Goal: Find specific page/section: Find specific page/section

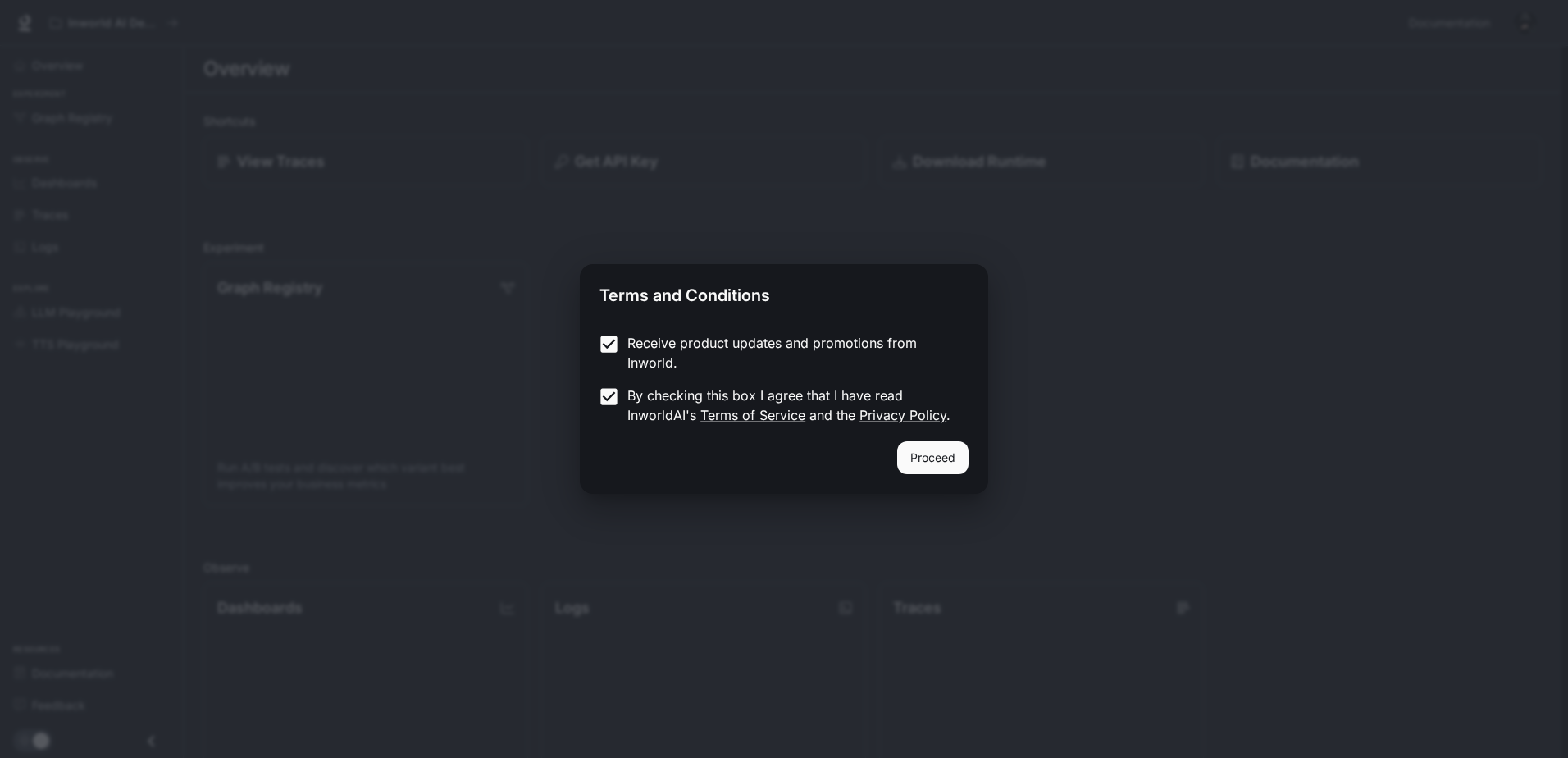
drag, startPoint x: 922, startPoint y: 469, endPoint x: 915, endPoint y: 462, distance: 9.9
click at [915, 465] on button "Proceed" at bounding box center [933, 457] width 72 height 33
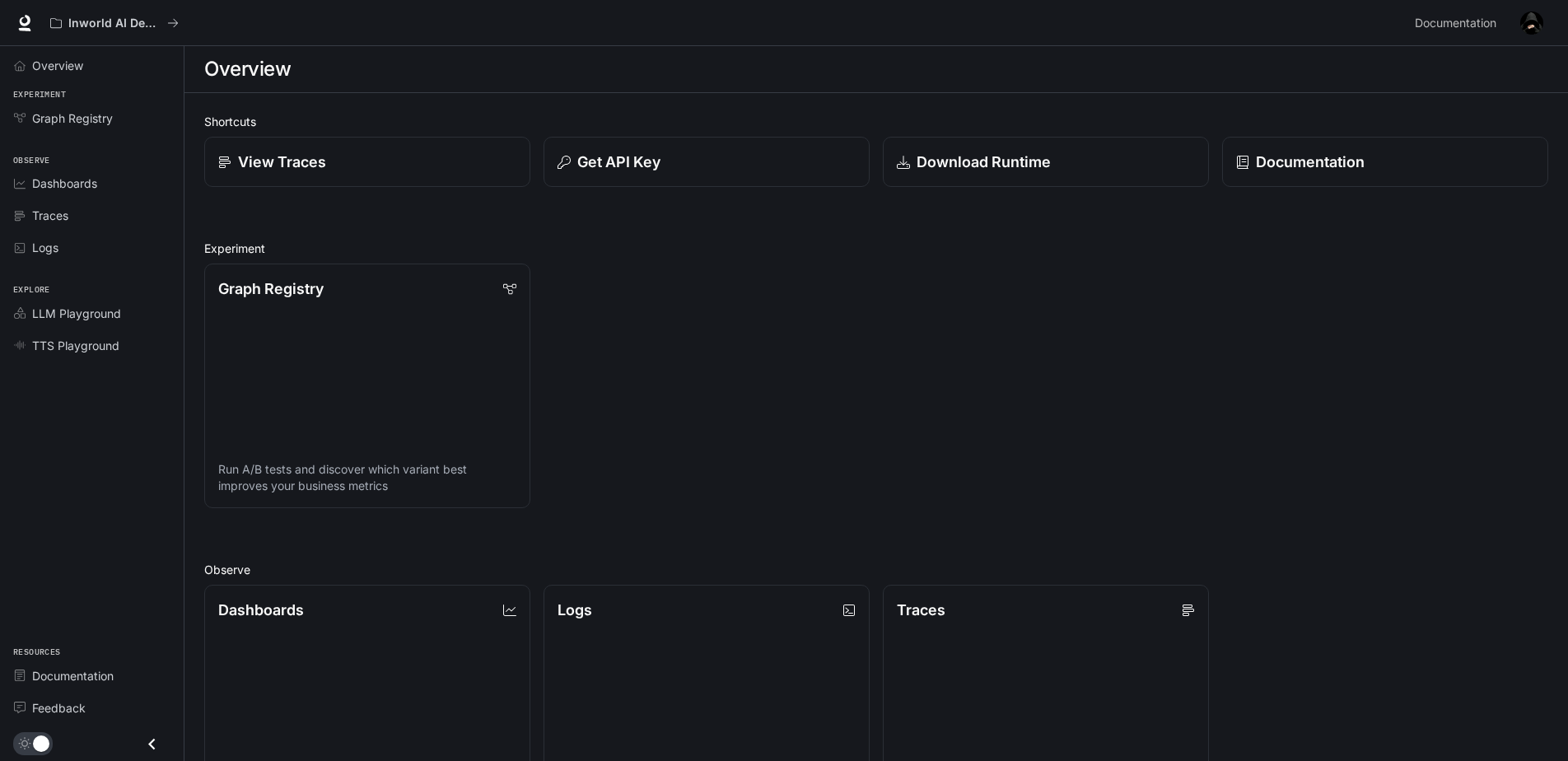
click at [413, 81] on div "Overview" at bounding box center [876, 69] width 1344 height 33
click at [421, 154] on div "View Traces" at bounding box center [367, 162] width 302 height 23
